Goal: Information Seeking & Learning: Learn about a topic

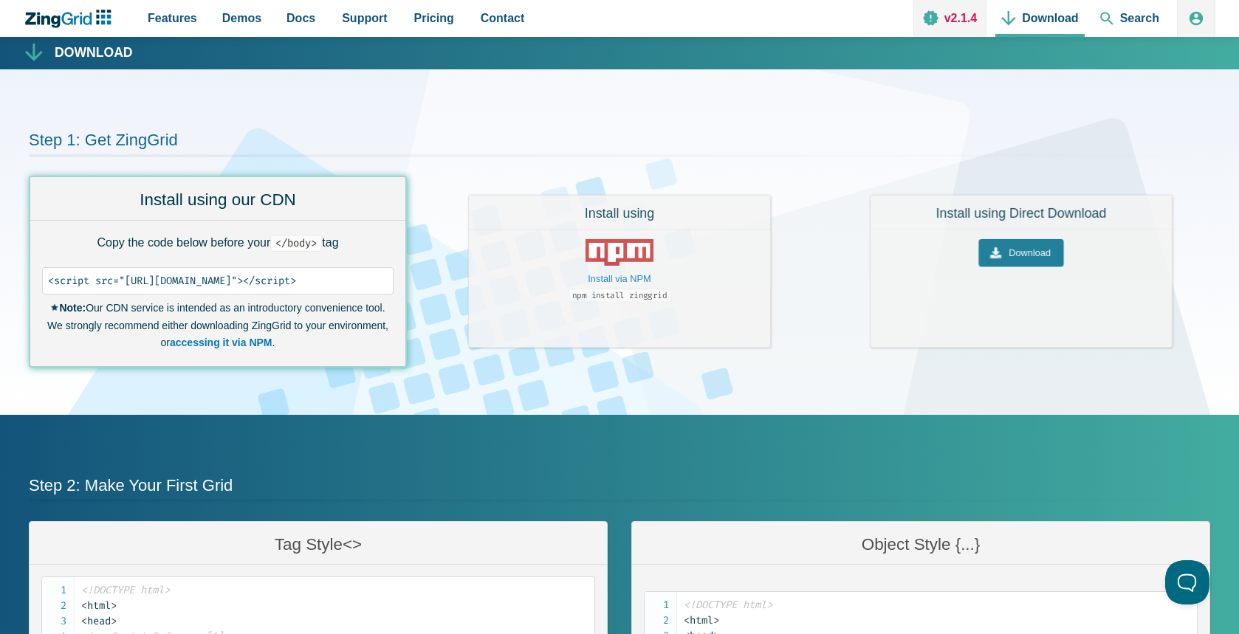
click at [969, 18] on link "v2.1.4" at bounding box center [949, 18] width 73 height 37
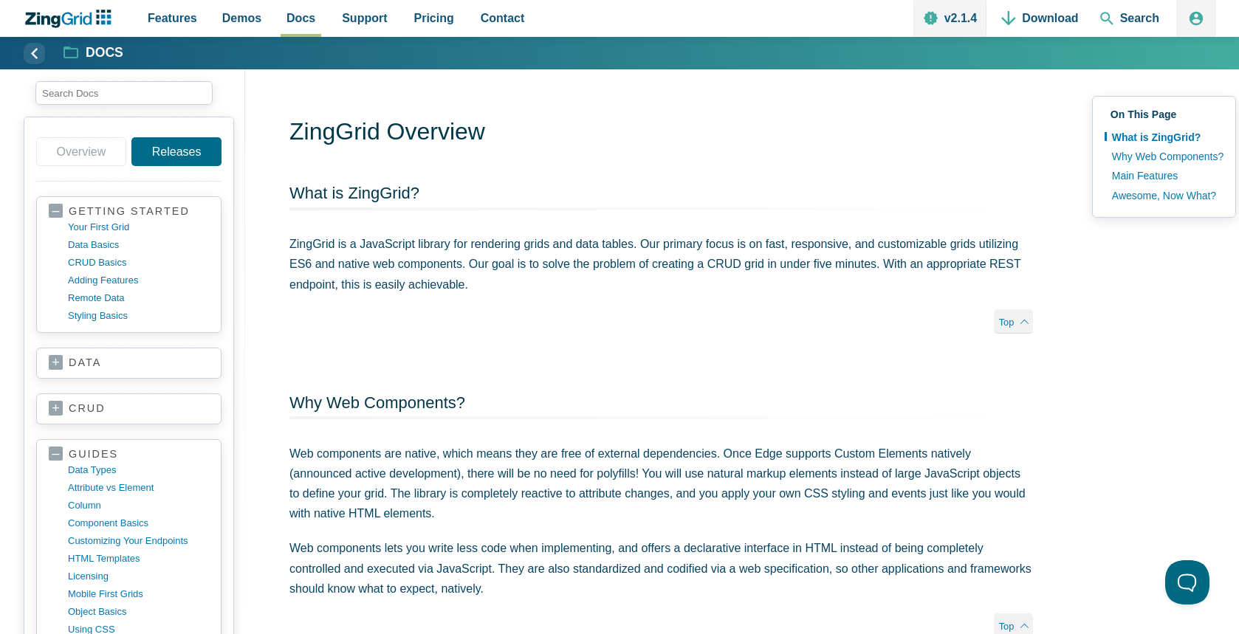
click at [549, 117] on h1 "ZingGrid Overview" at bounding box center [660, 133] width 743 height 33
click at [88, 17] on icon "ZingChart Logo. Click to return to the homepage" at bounding box center [68, 19] width 95 height 18
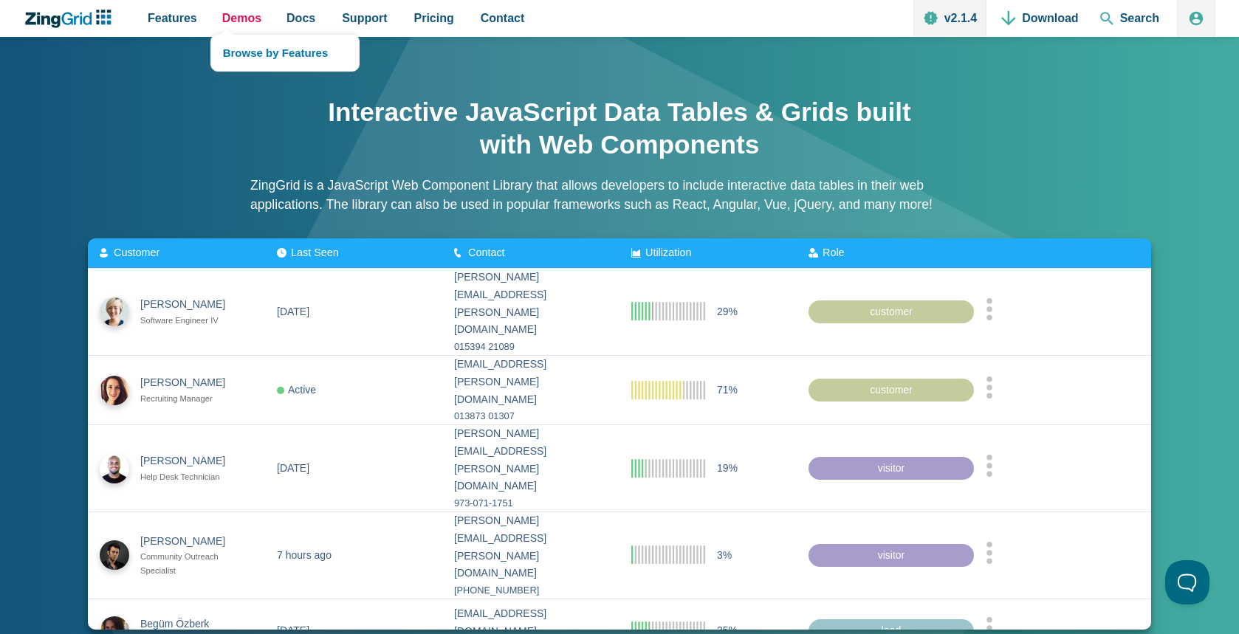
click at [236, 21] on span "Demos" at bounding box center [241, 18] width 39 height 20
